Goal: Find contact information: Find contact information

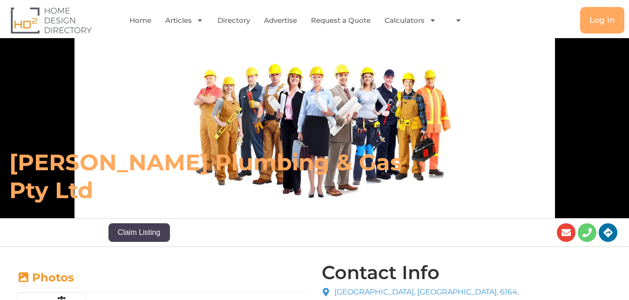
type input "[PERSON_NAME][STREET_ADDRESS]"
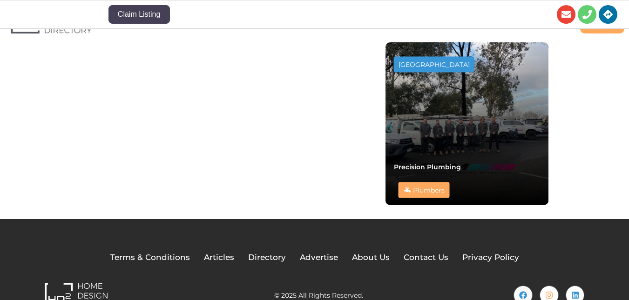
scroll to position [722, 0]
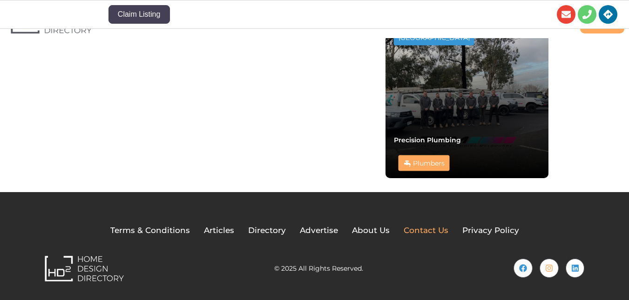
click at [434, 232] on span "Contact Us" at bounding box center [426, 231] width 45 height 12
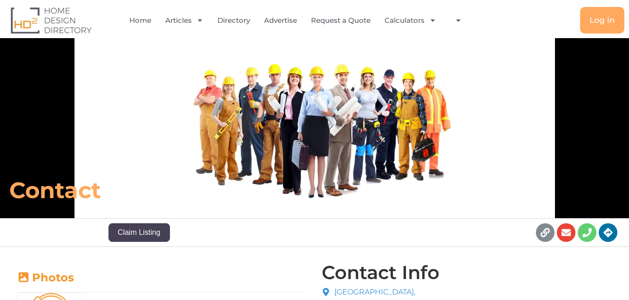
type input "93-93A, New Town Road, New Town, Hobart, City of Hobart, Tasmania, 7008, Austra…"
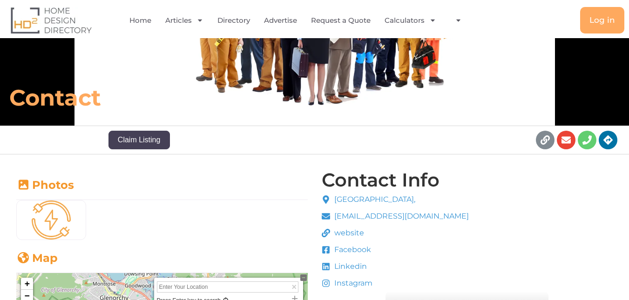
scroll to position [93, 0]
